Goal: Use online tool/utility: Utilize a website feature to perform a specific function

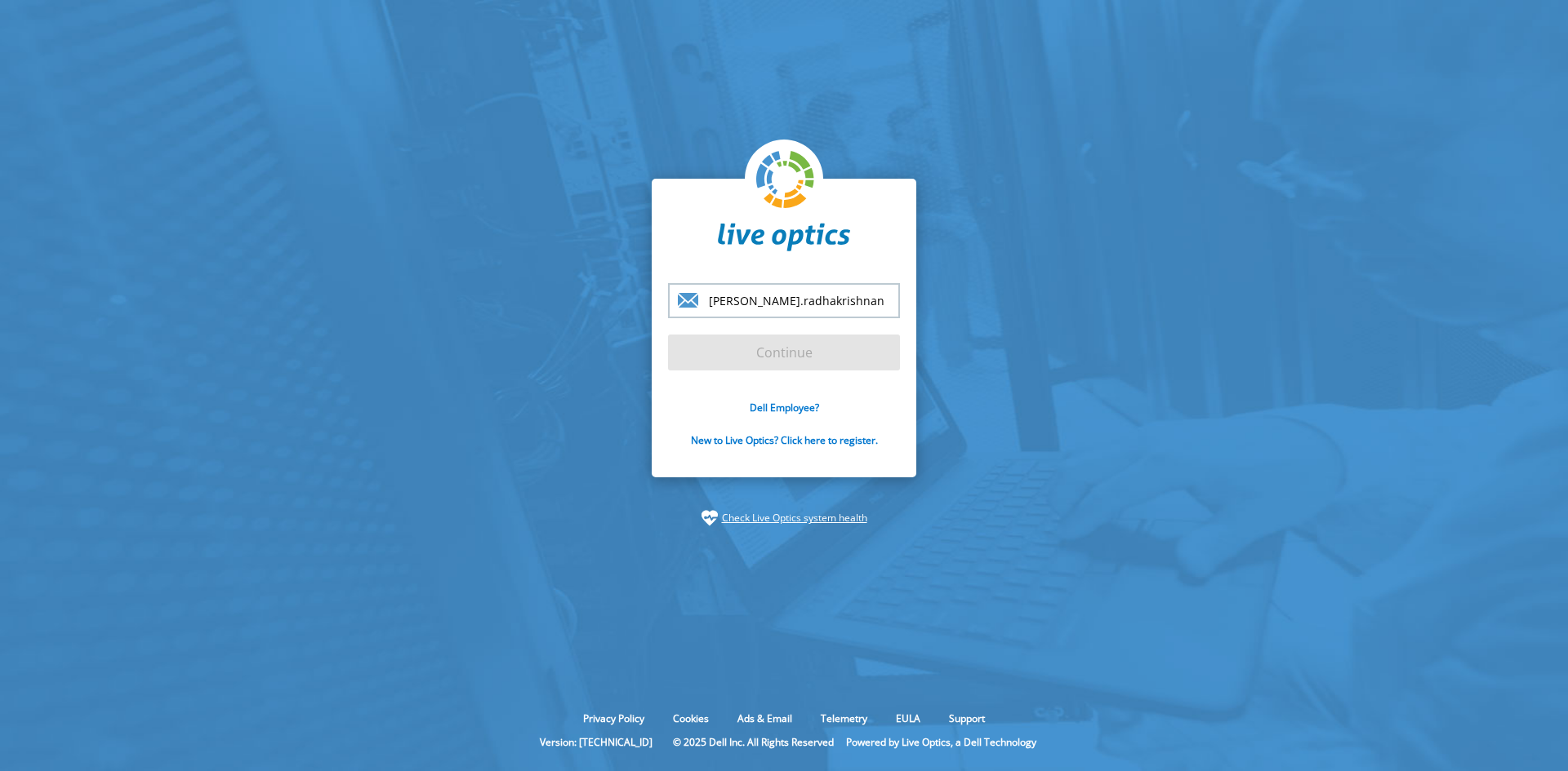
type input "rushin.radhakrishnan@"
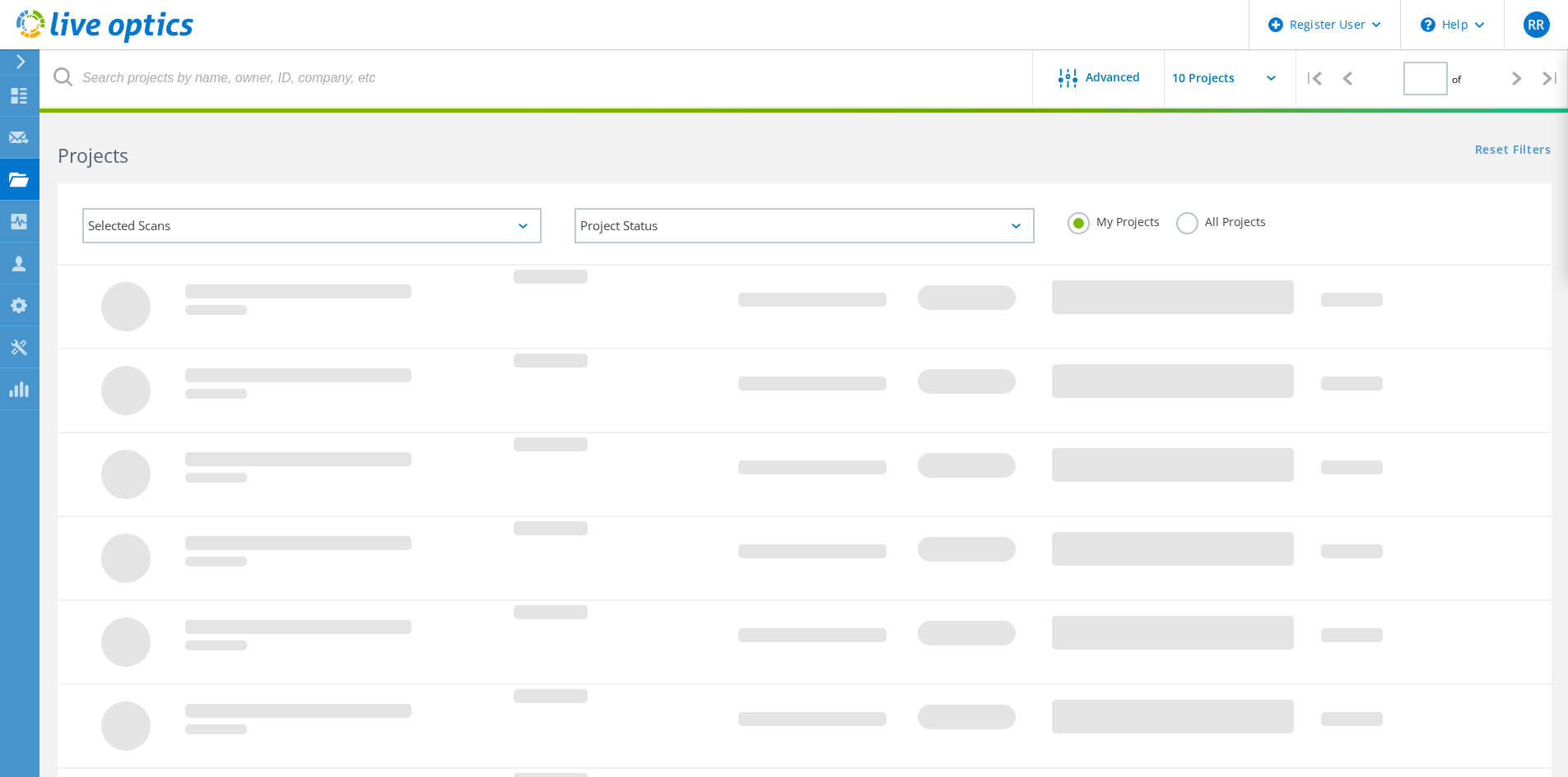
type input "1"
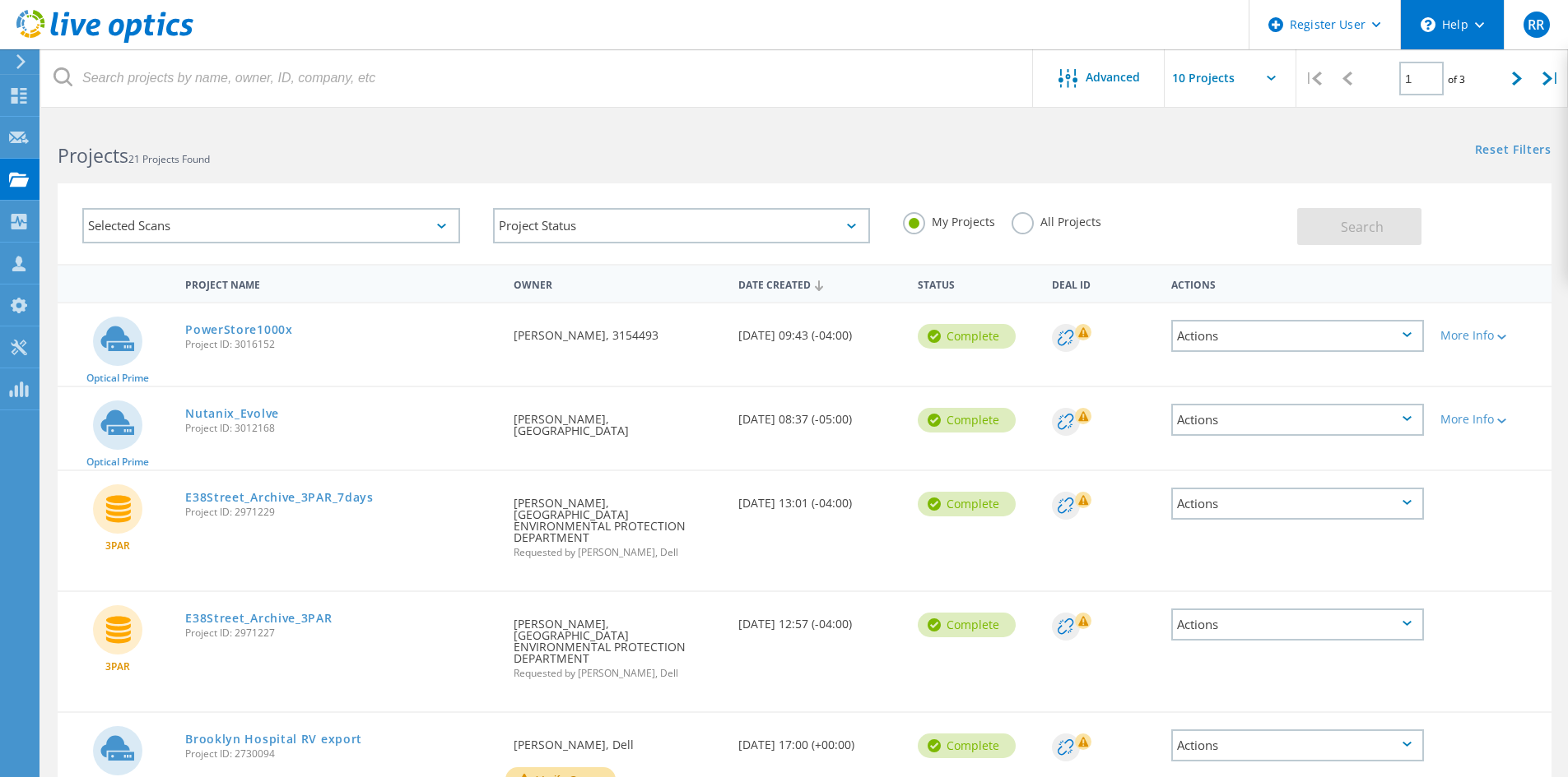
click at [1468, 30] on div "\n Help" at bounding box center [1452, 24] width 104 height 50
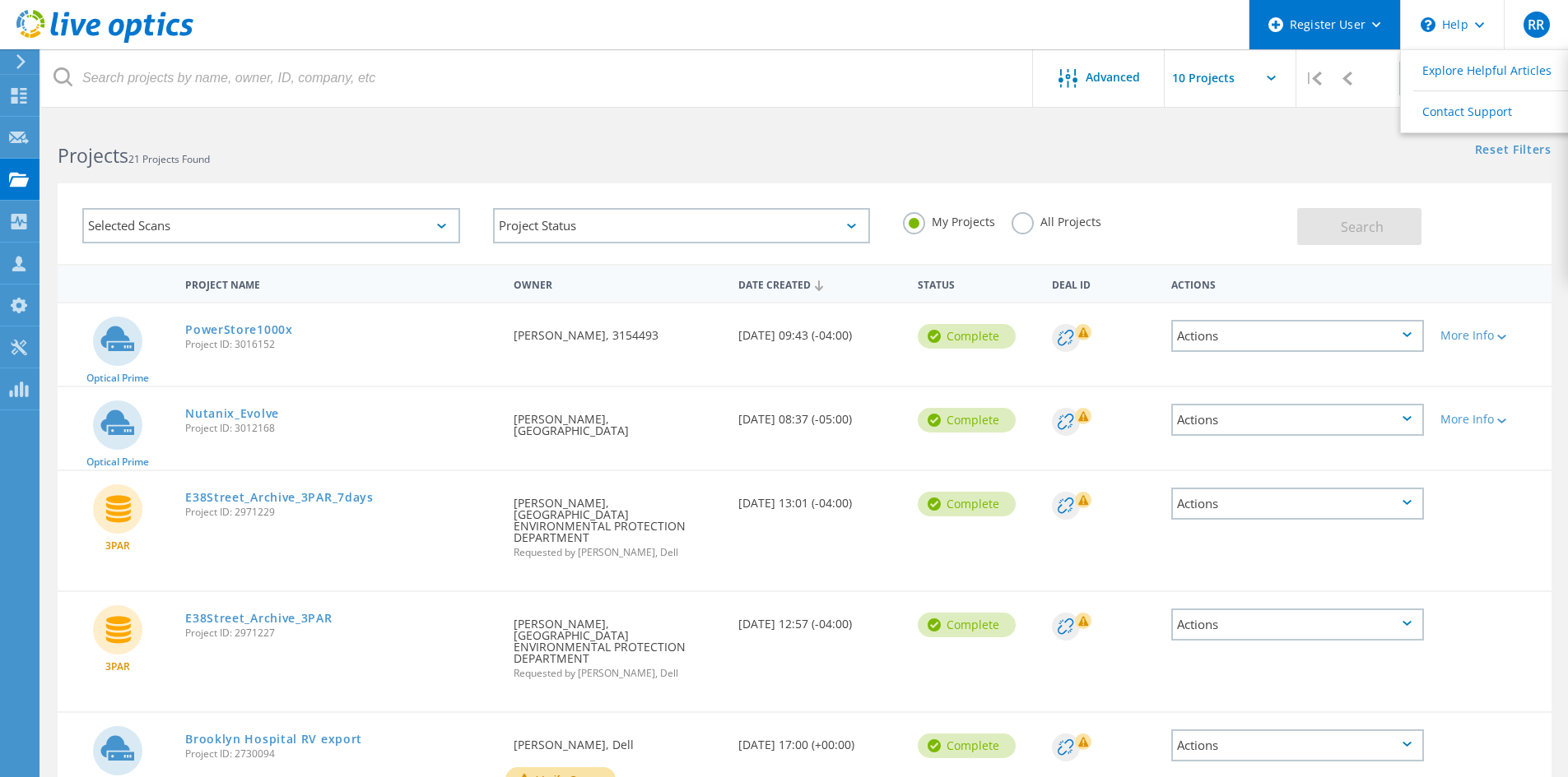
click at [1384, 29] on div "Register User" at bounding box center [1324, 24] width 151 height 50
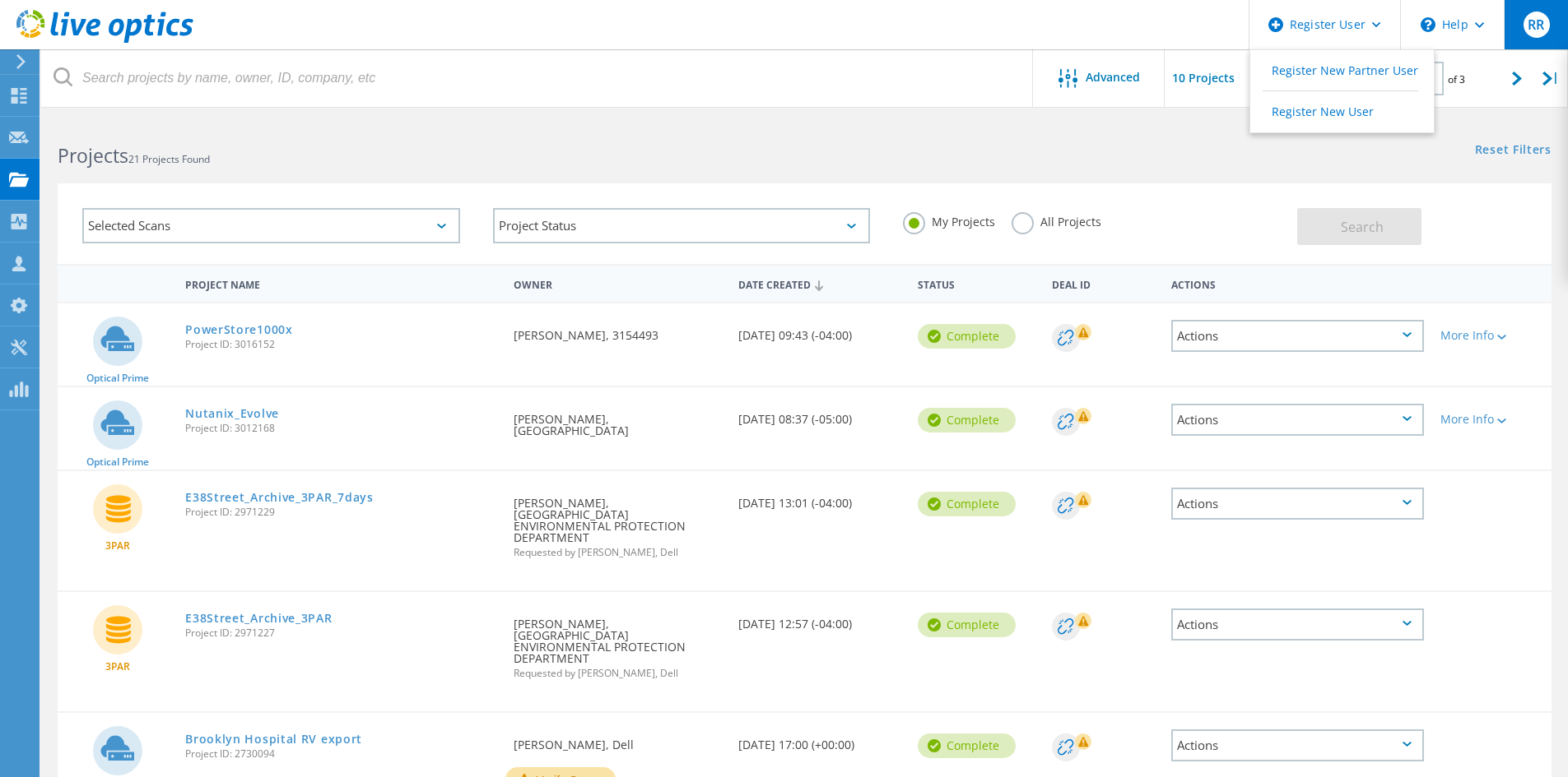
click at [1517, 22] on div "RR" at bounding box center [1536, 24] width 65 height 50
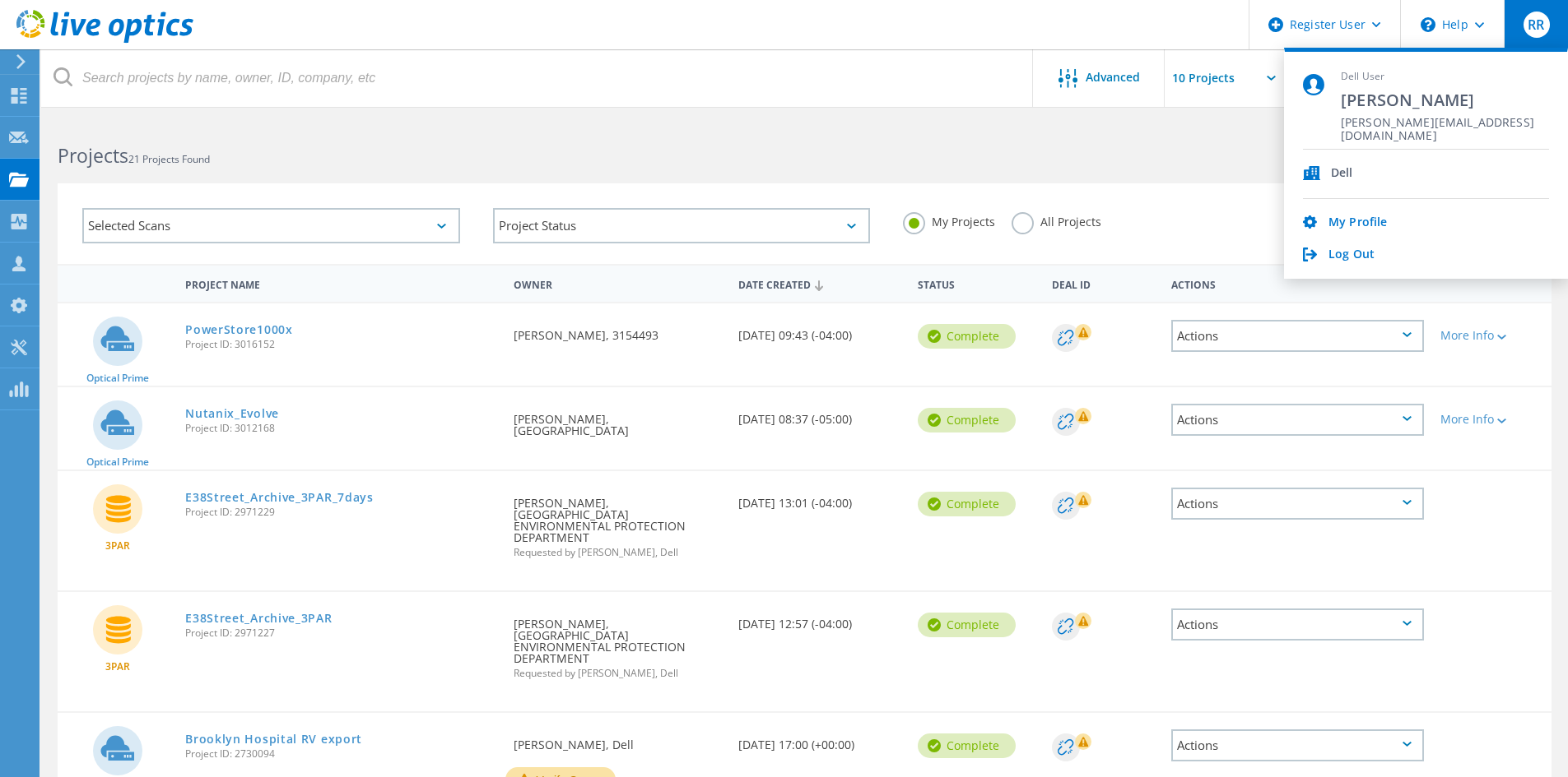
click at [19, 68] on icon at bounding box center [21, 62] width 12 height 15
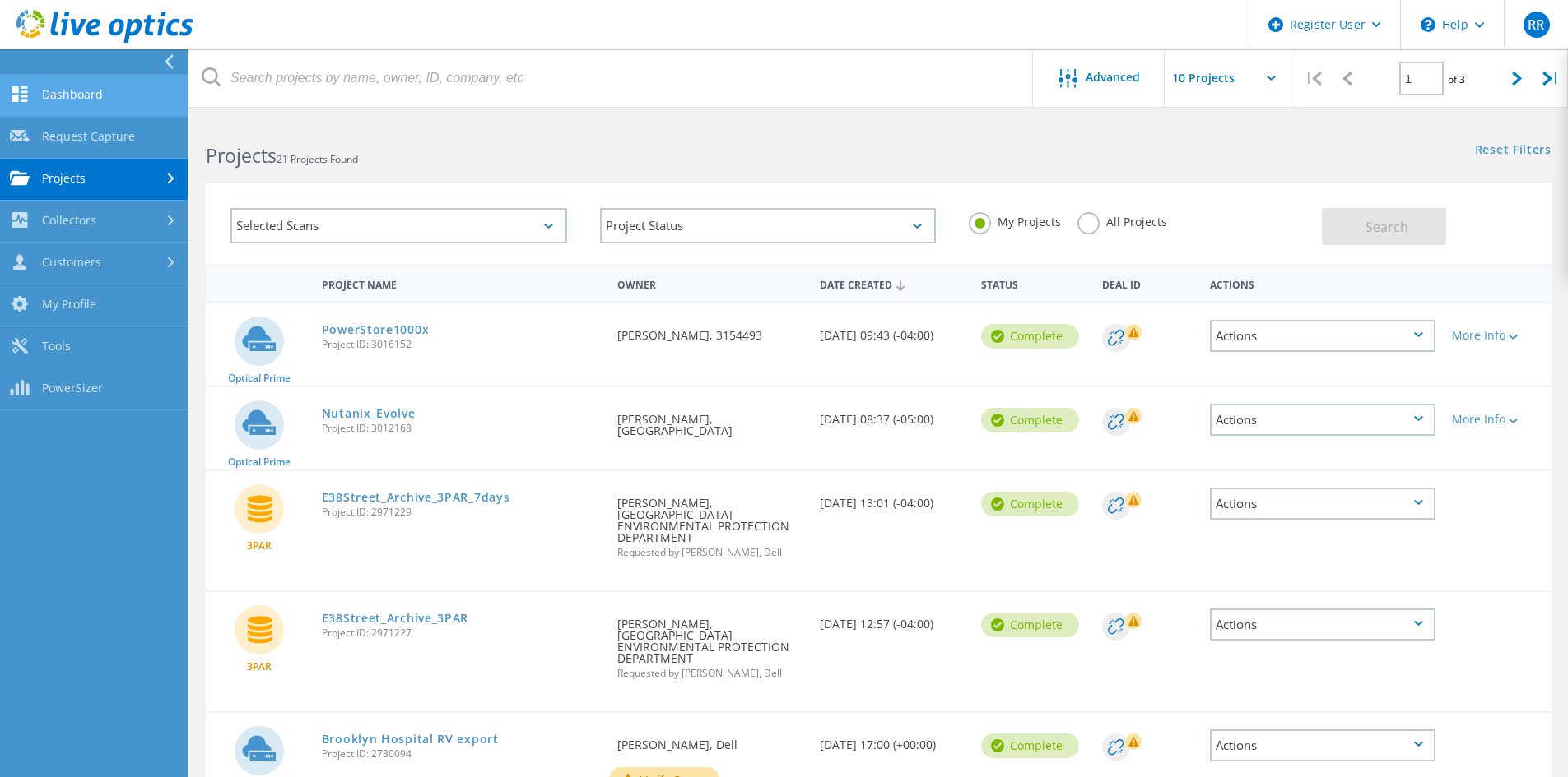
click at [71, 111] on link "Dashboard" at bounding box center [94, 95] width 187 height 42
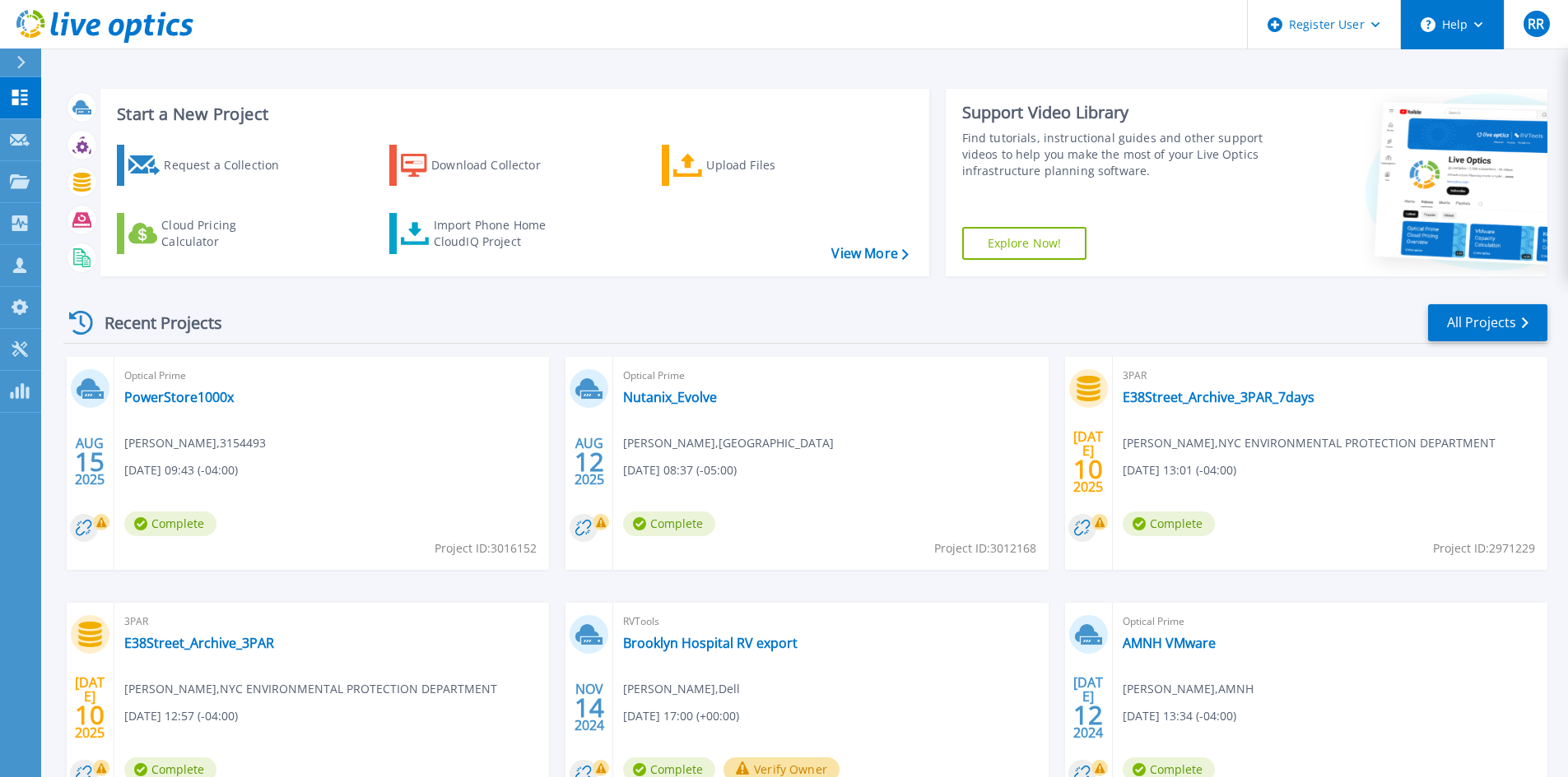
click at [1455, 19] on button "Help" at bounding box center [1453, 24] width 103 height 50
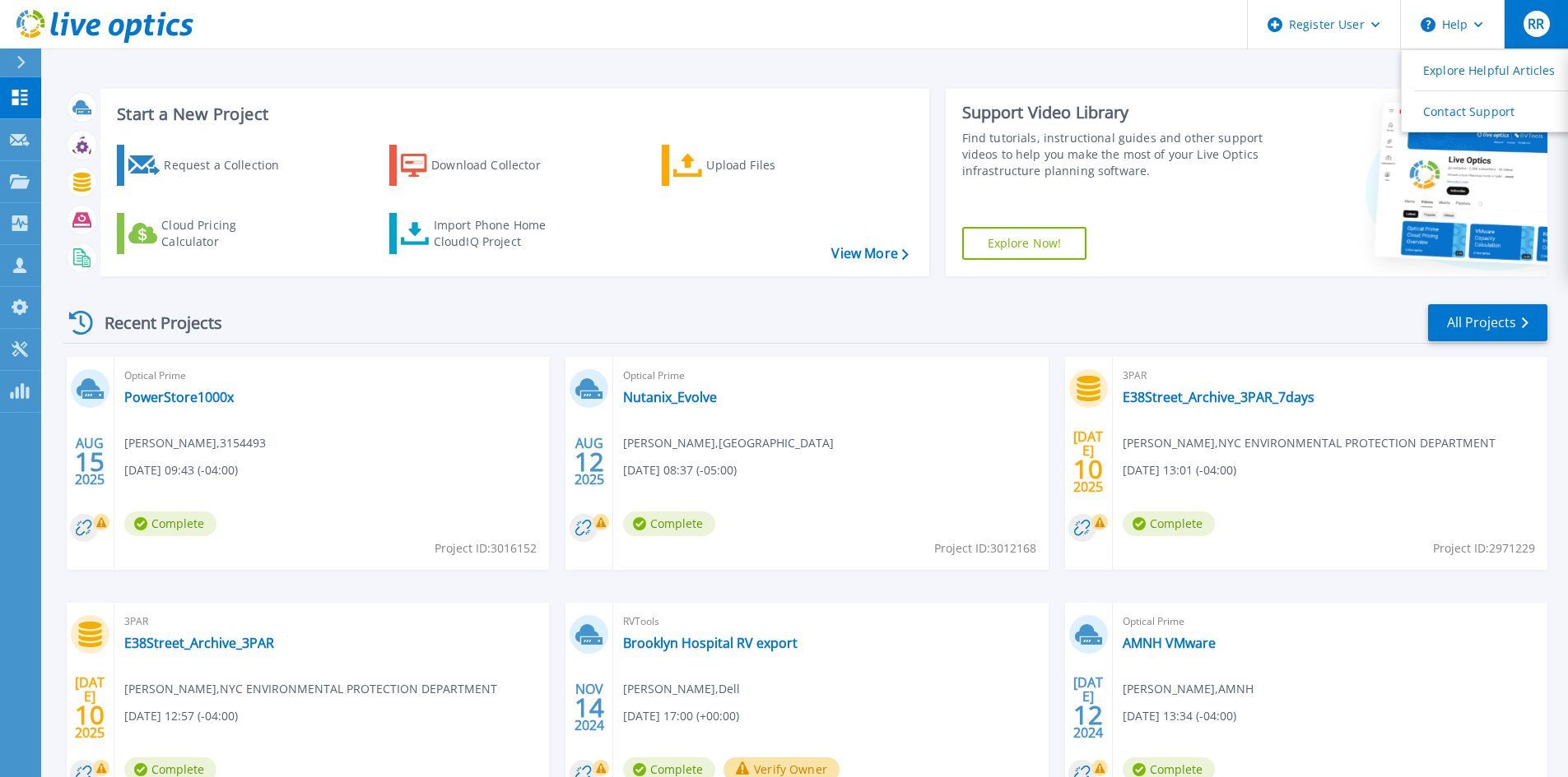
click at [1520, 26] on button "RR" at bounding box center [1536, 24] width 65 height 49
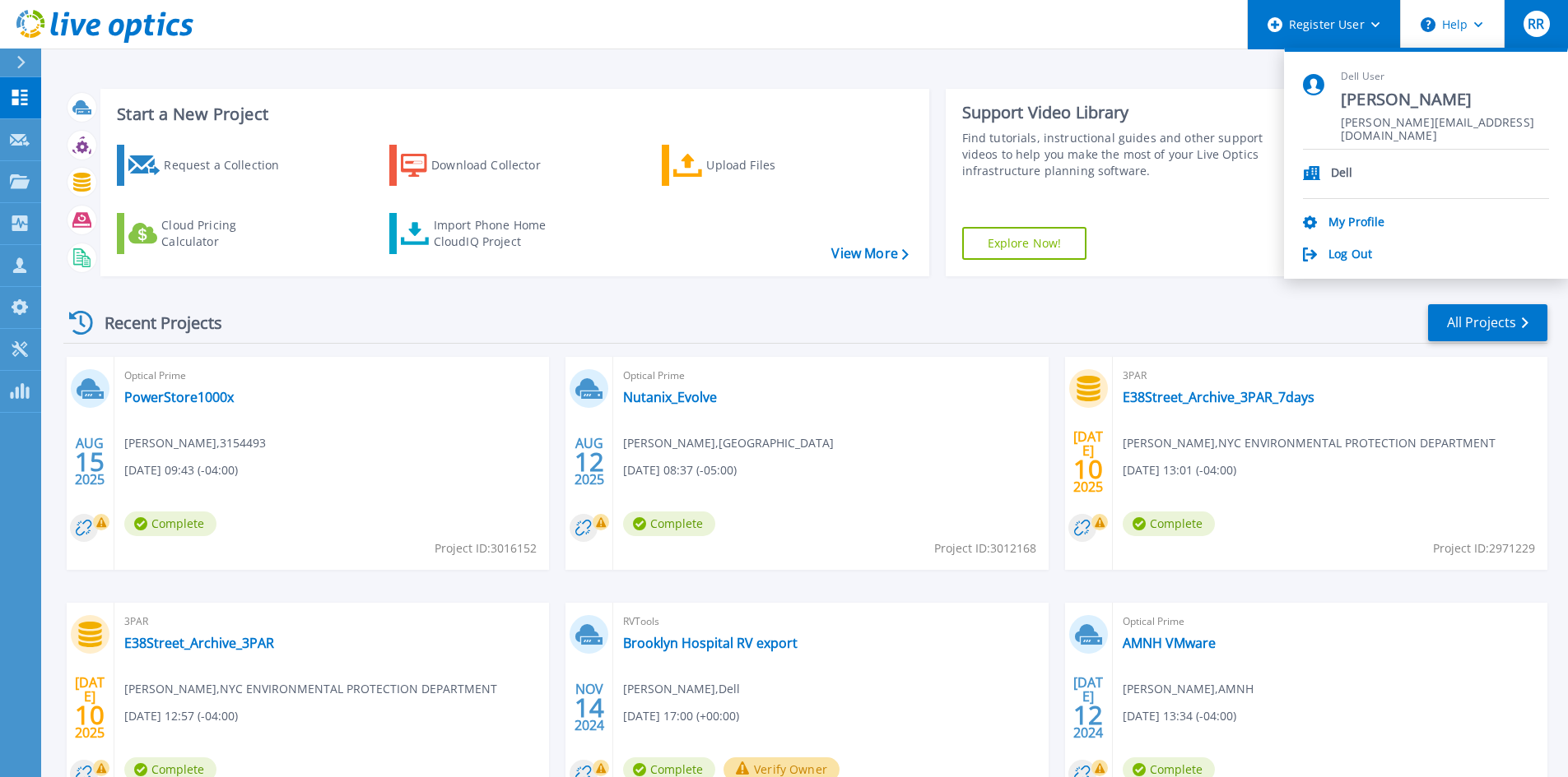
click at [1341, 6] on div "Register User" at bounding box center [1324, 24] width 153 height 50
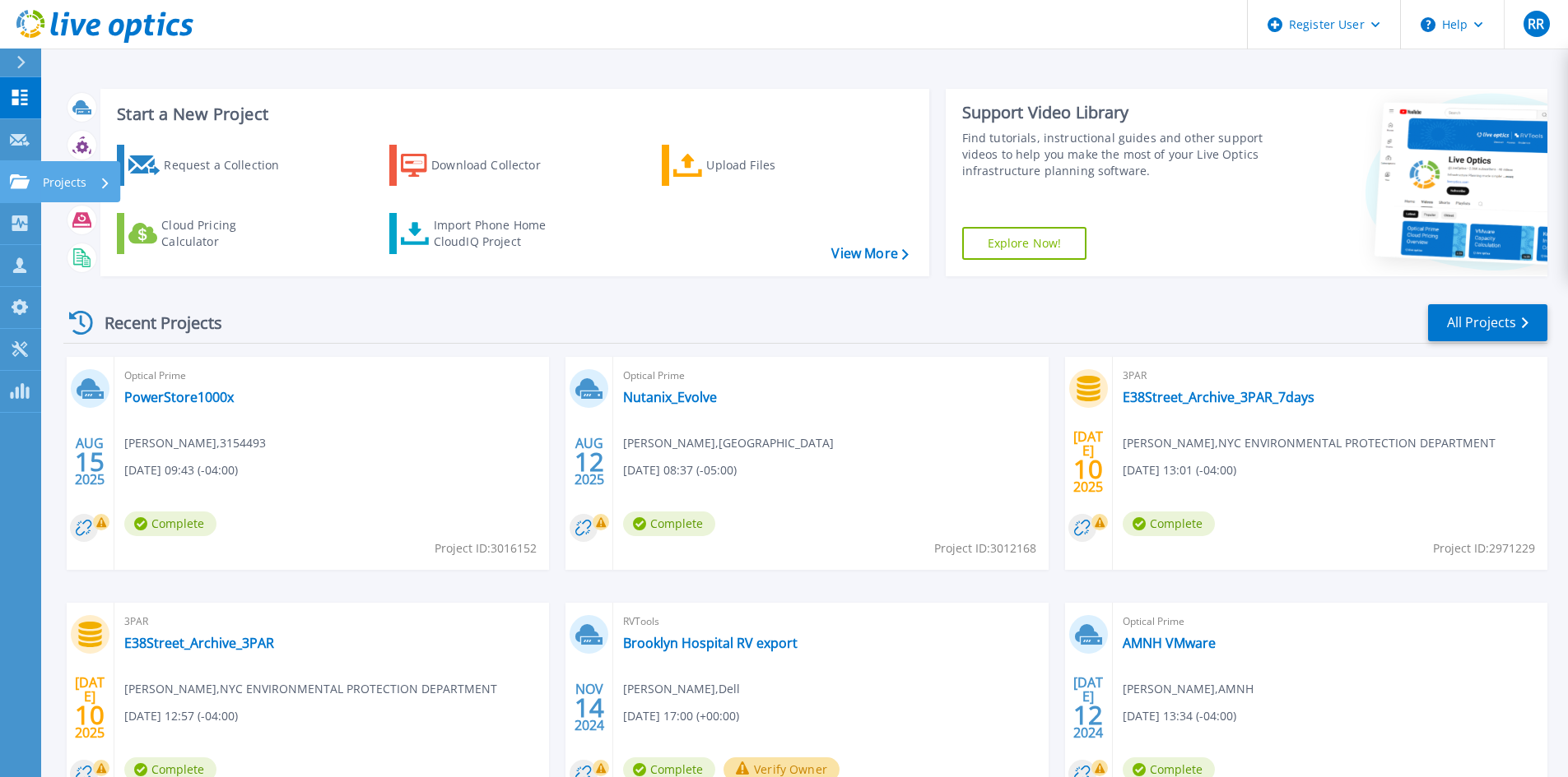
click at [17, 180] on icon at bounding box center [20, 181] width 20 height 14
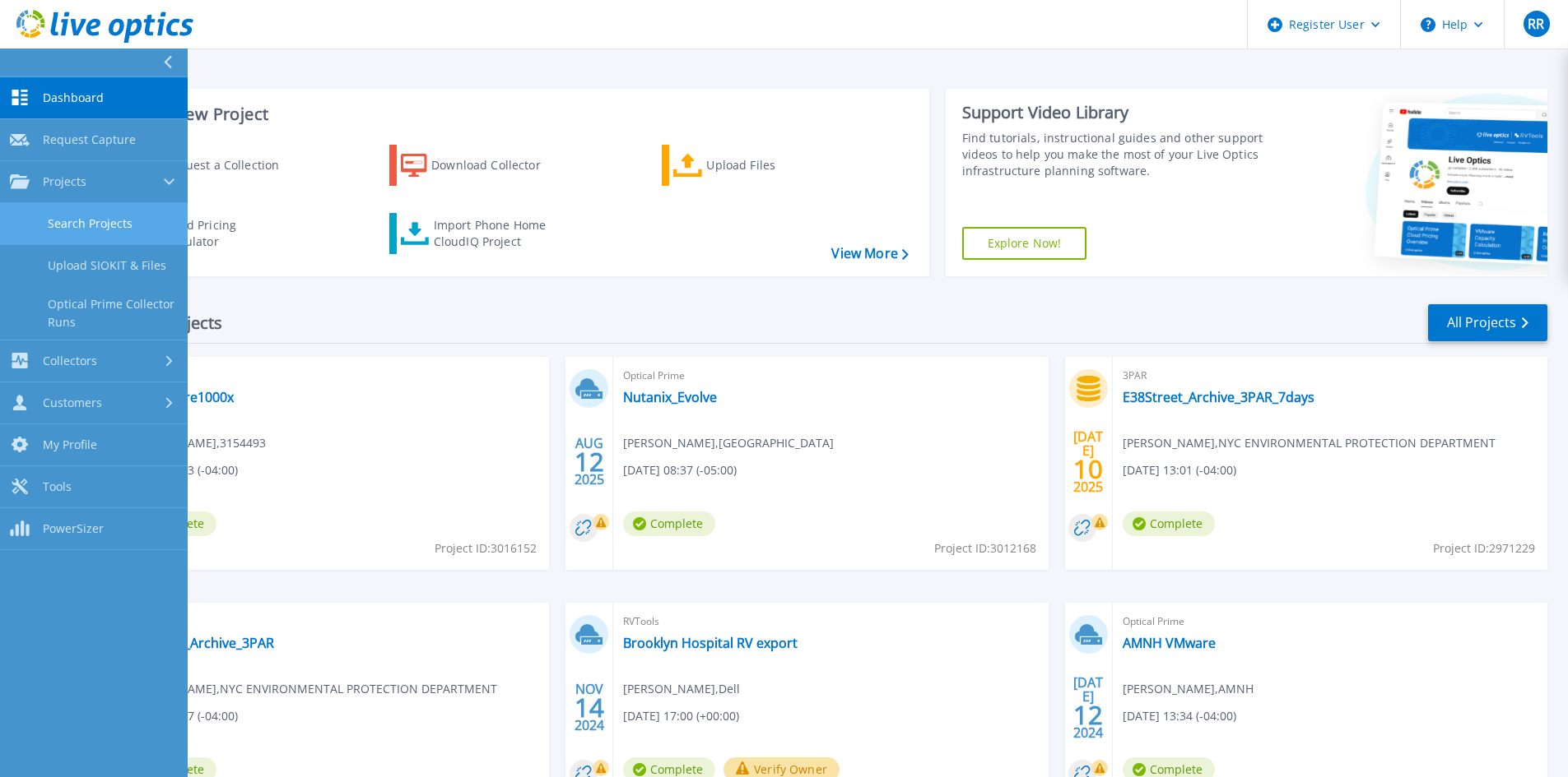
click at [107, 233] on link "Search Projects" at bounding box center [94, 224] width 187 height 42
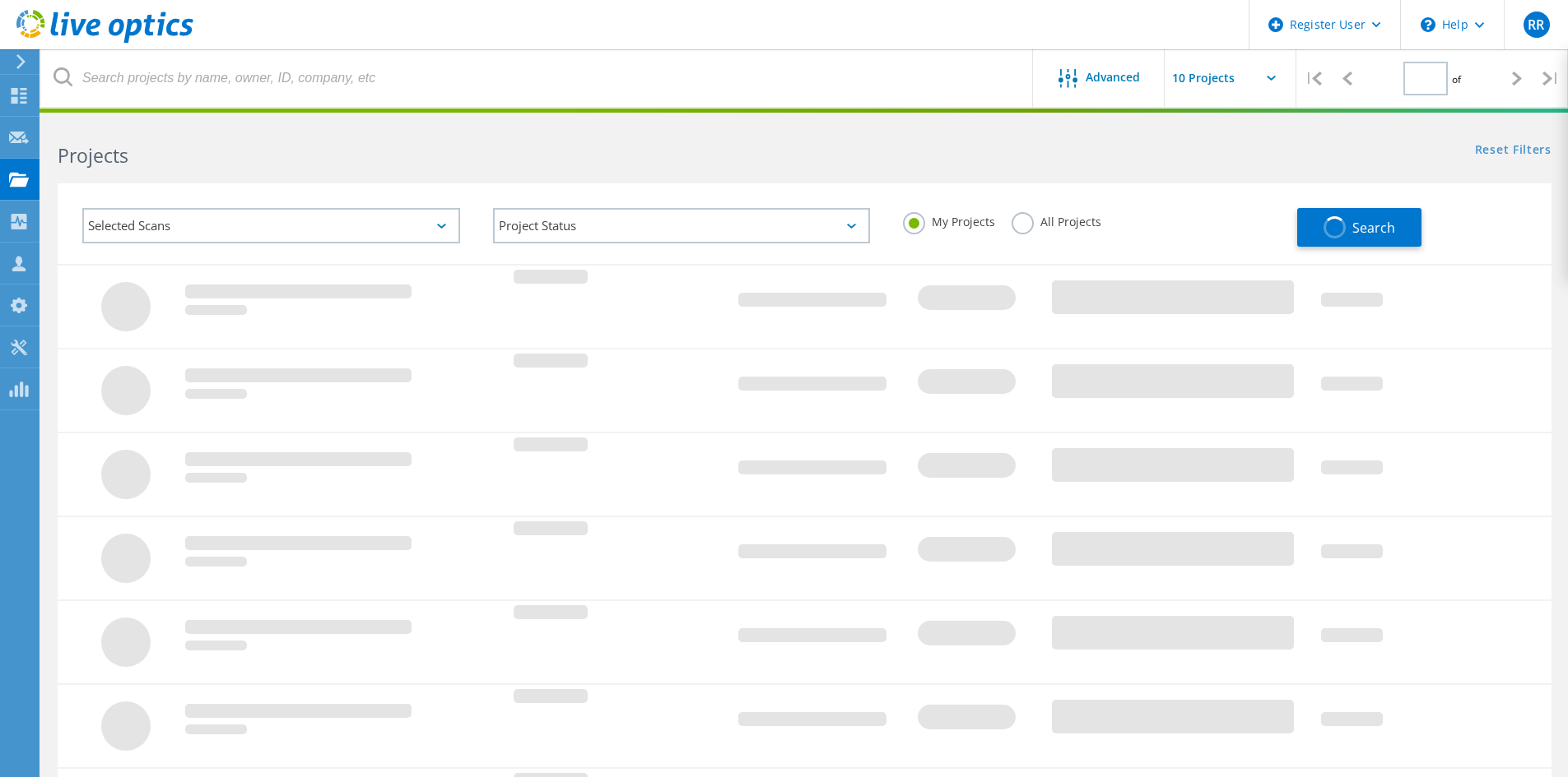
type input "1"
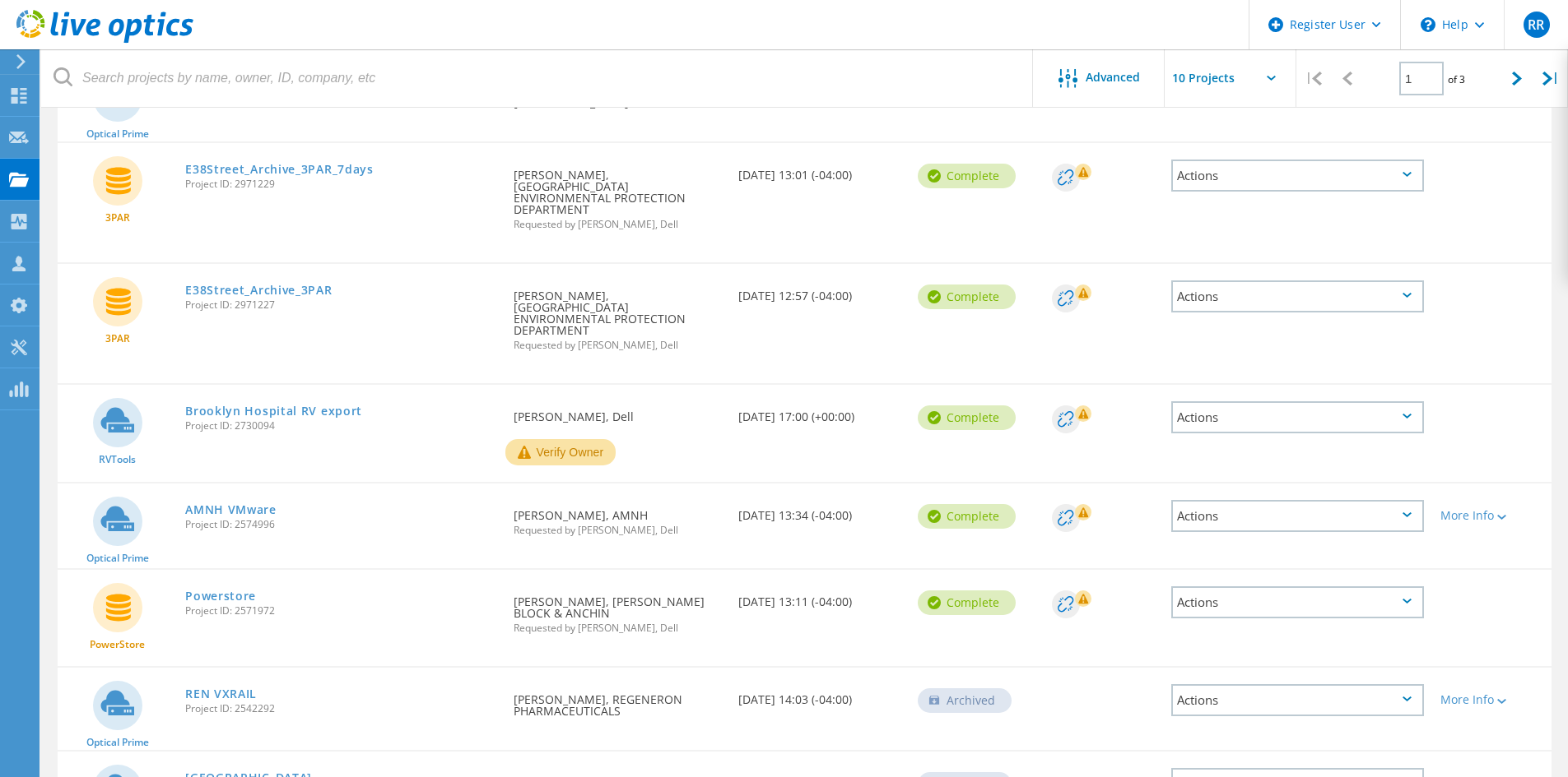
scroll to position [330, 0]
click at [233, 504] on link "AMNH VMware" at bounding box center [231, 509] width 92 height 11
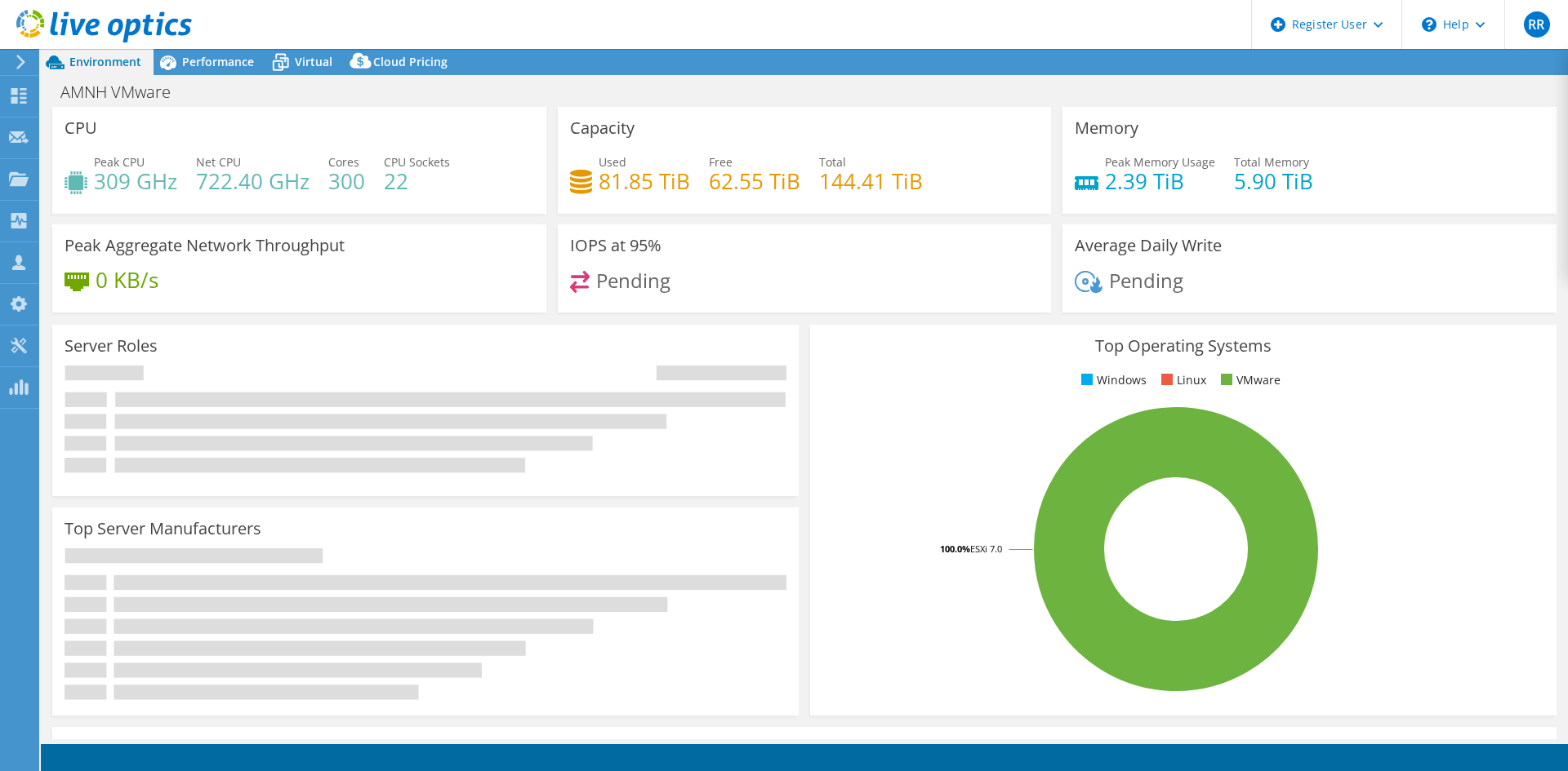
select select "USD"
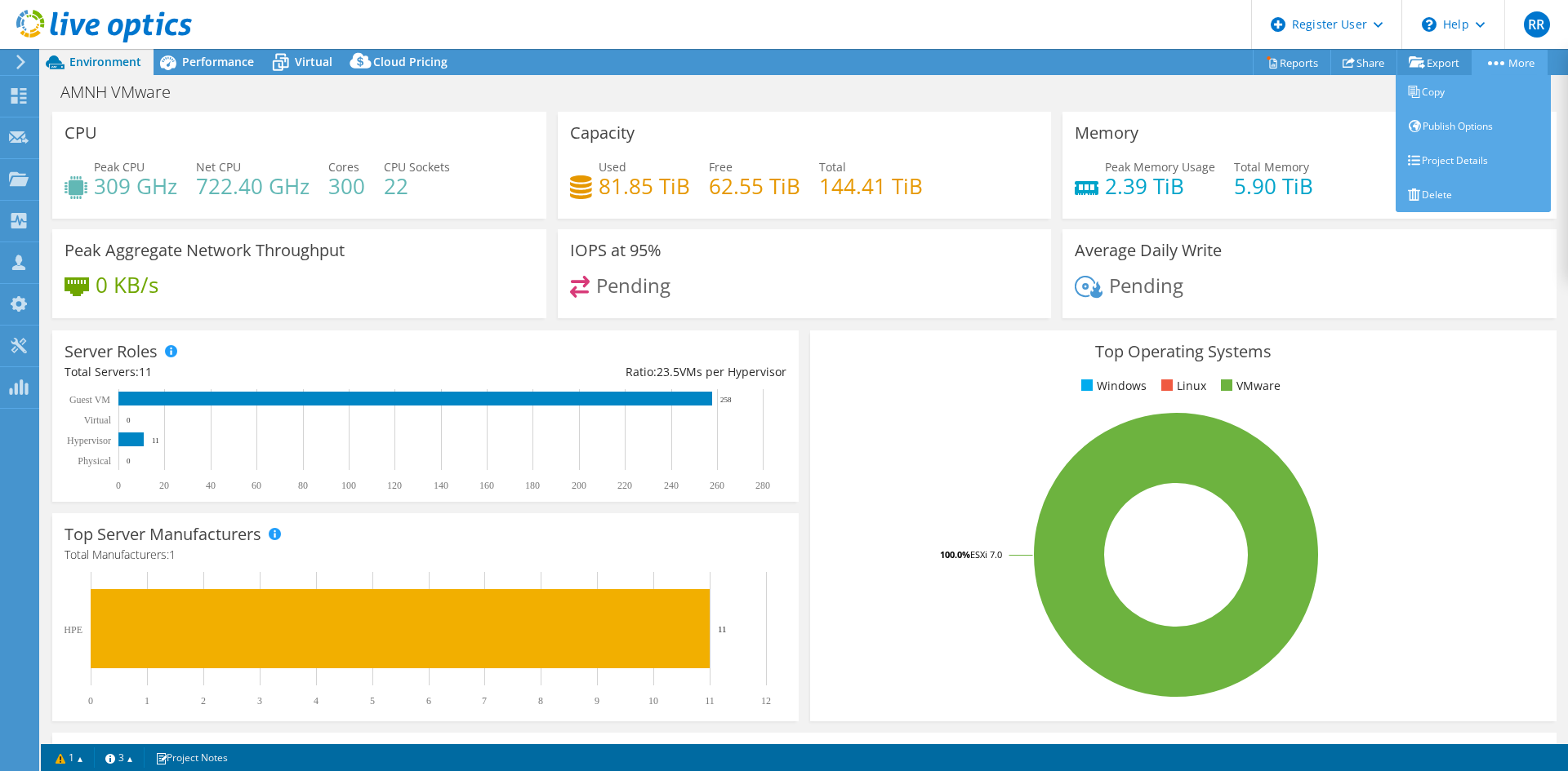
click at [1524, 53] on link "More" at bounding box center [1510, 62] width 76 height 25
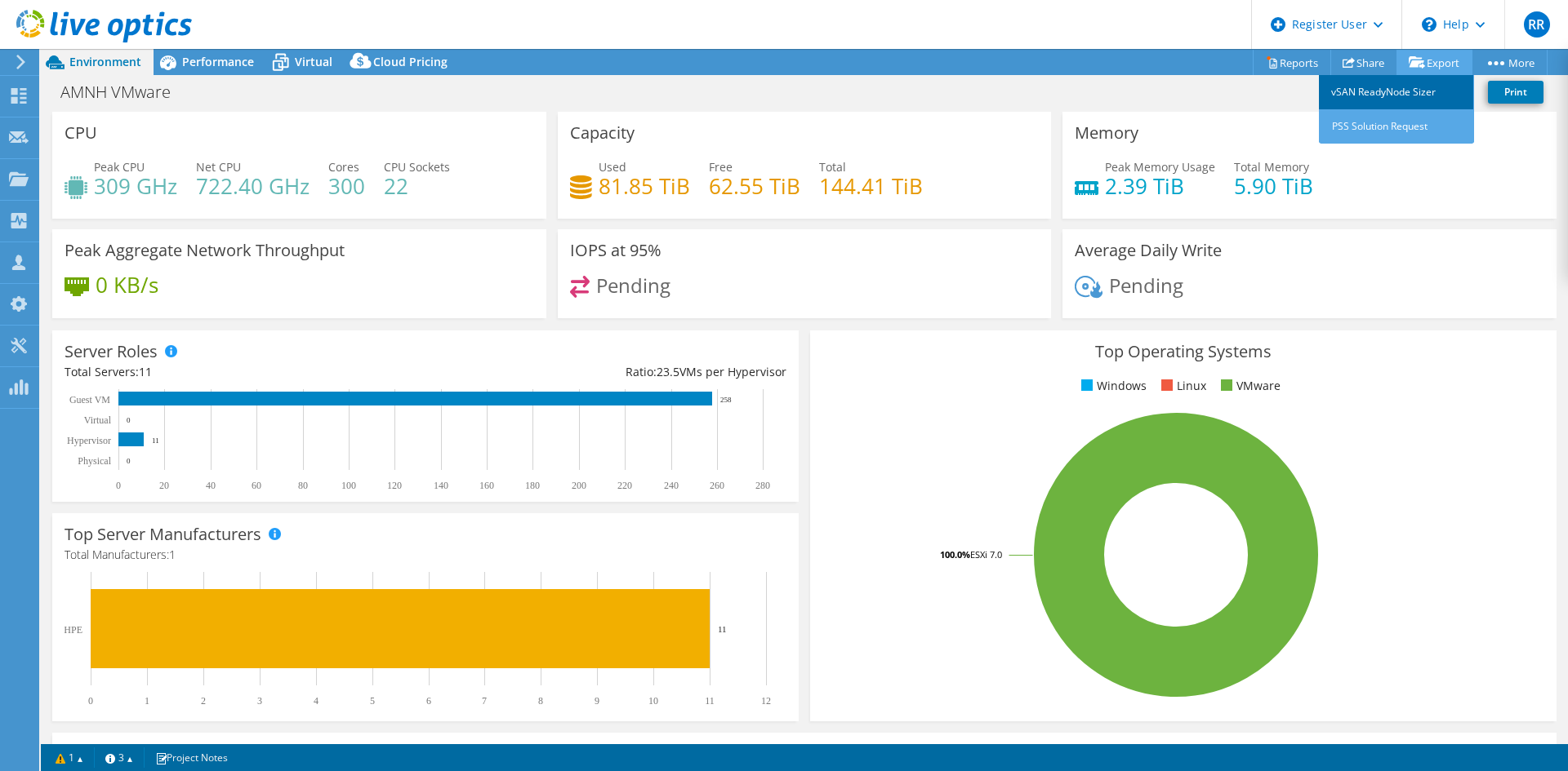
click at [1390, 93] on link "vSAN ReadyNode Sizer" at bounding box center [1396, 92] width 155 height 34
